Goal: Use online tool/utility

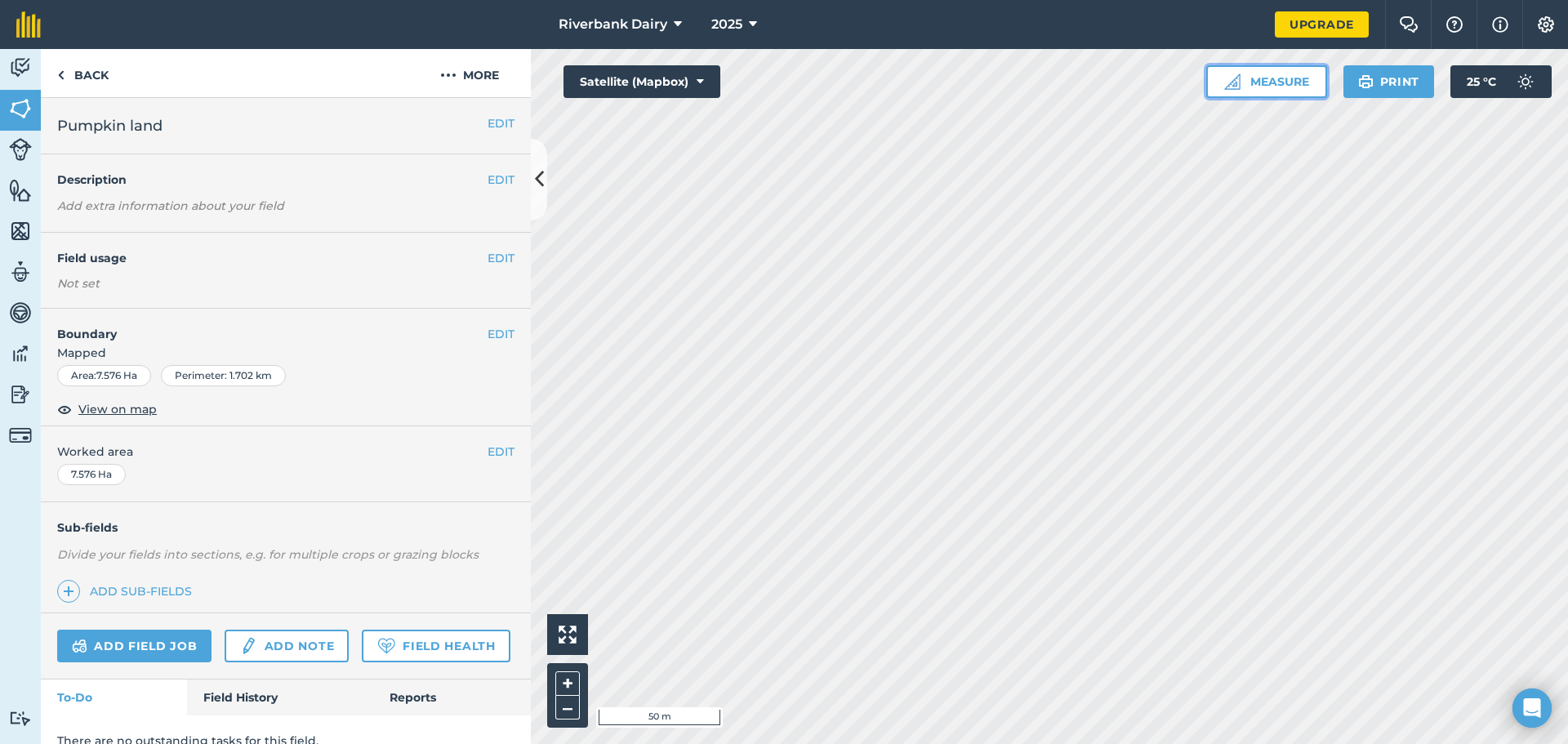
click at [1276, 86] on button "Measure" at bounding box center [1266, 82] width 121 height 32
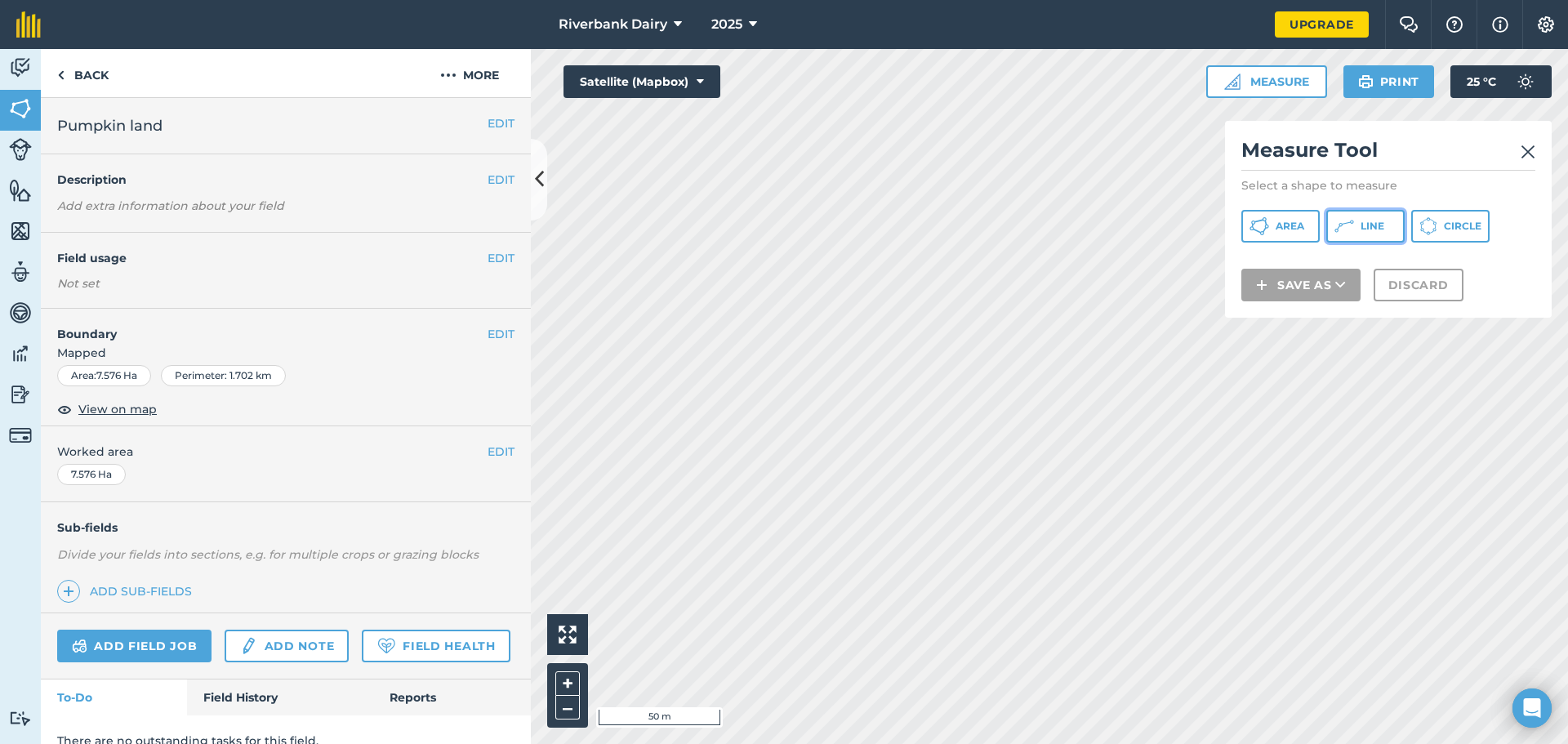
click at [1366, 224] on span "Line" at bounding box center [1373, 226] width 23 height 14
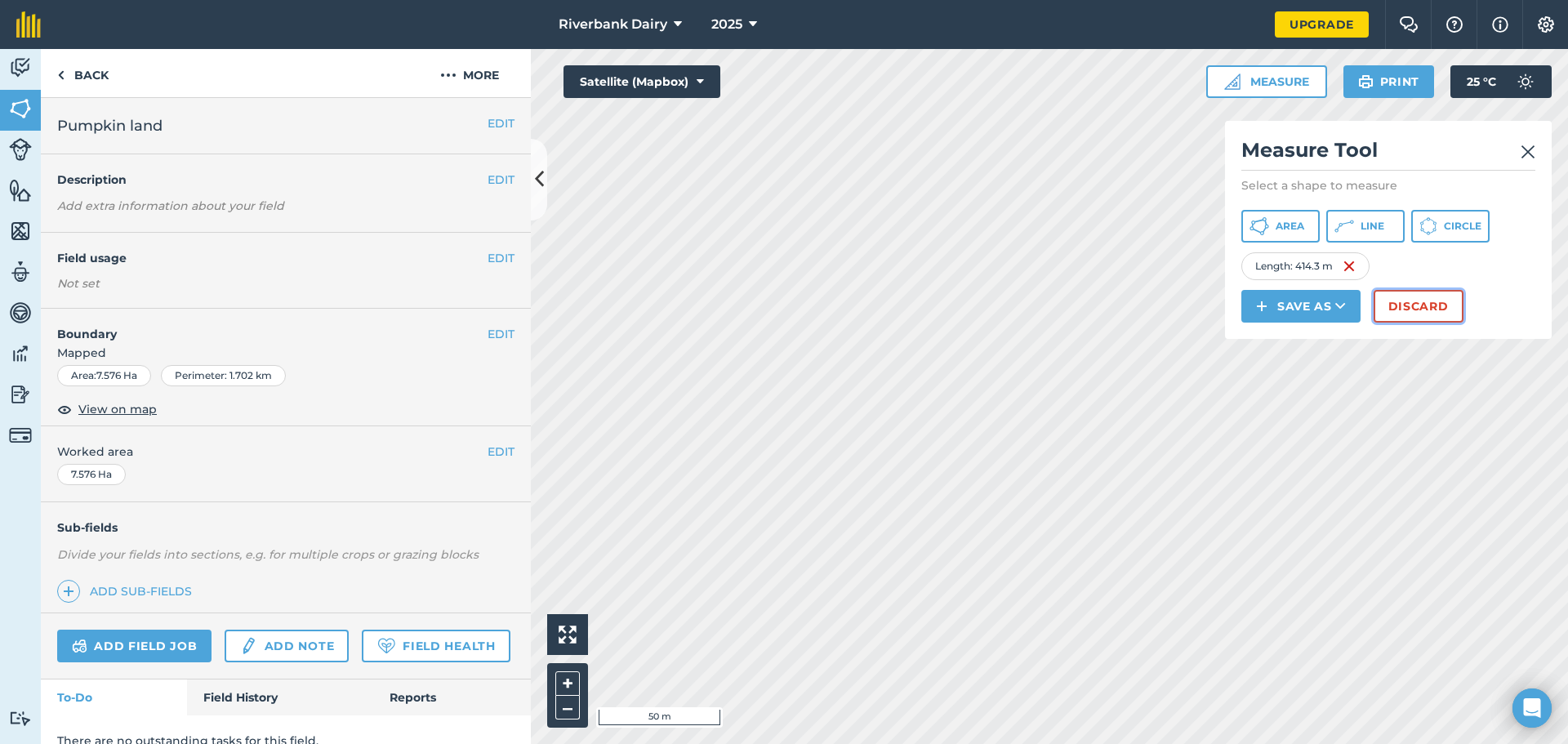
click at [1419, 312] on button "Discard" at bounding box center [1418, 306] width 90 height 32
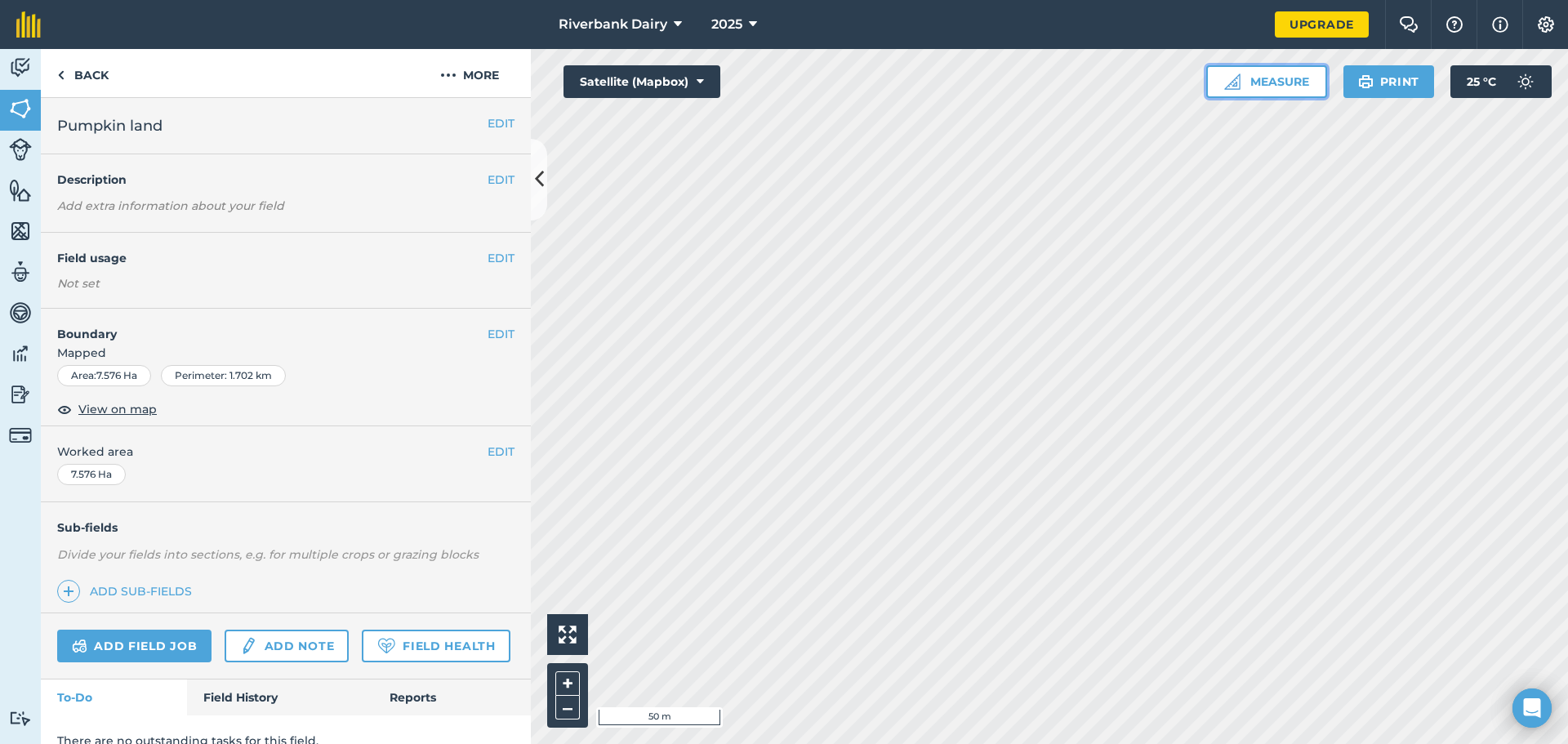
click at [1282, 79] on button "Measure" at bounding box center [1266, 82] width 121 height 32
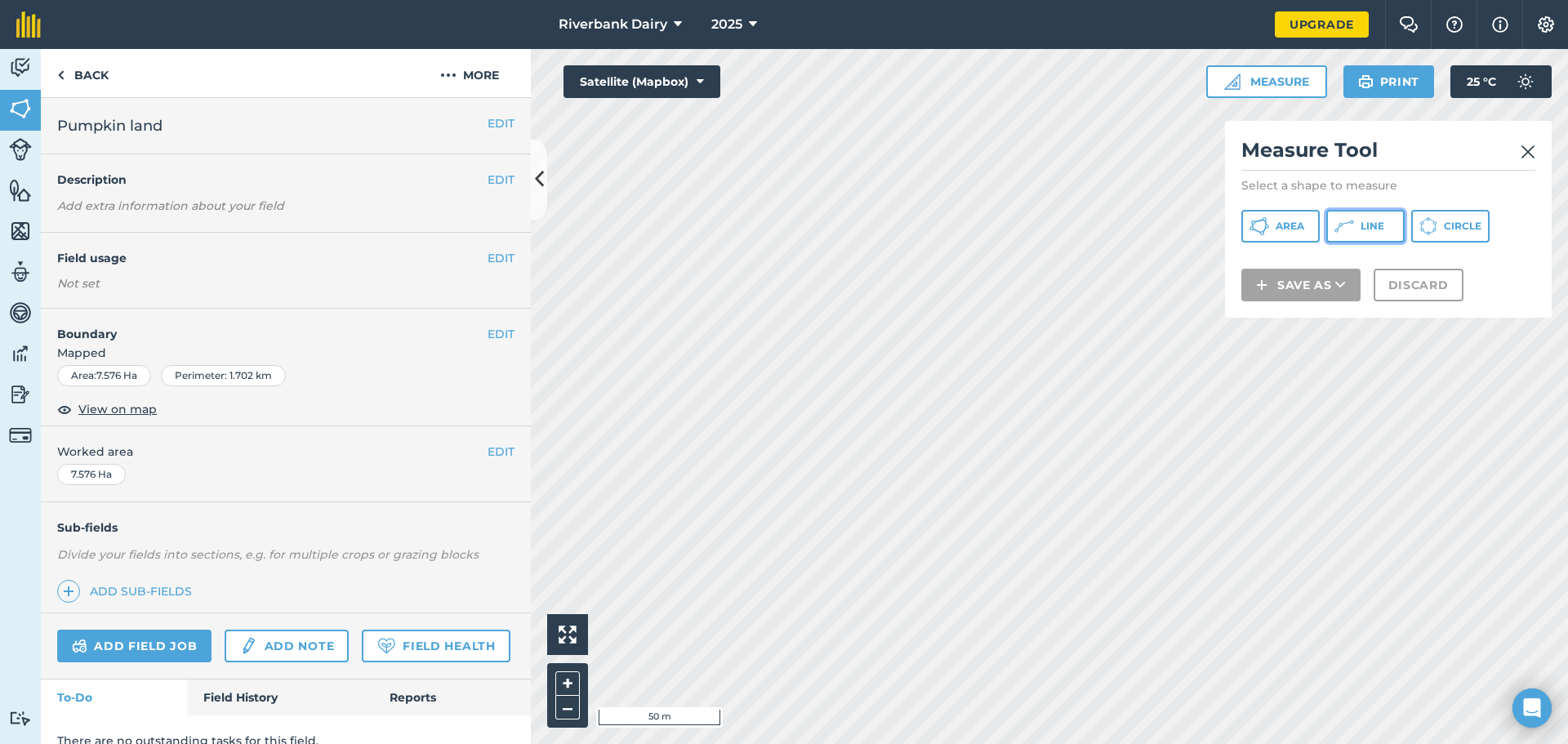
click at [1368, 231] on span "Line" at bounding box center [1373, 226] width 23 height 14
